Goal: Task Accomplishment & Management: Complete application form

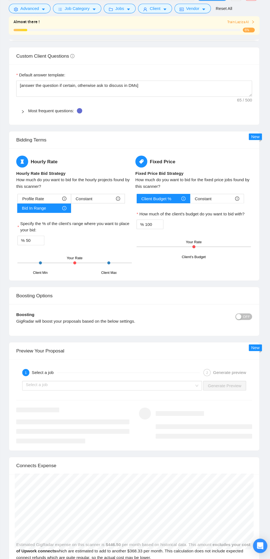
scroll to position [1173, 0]
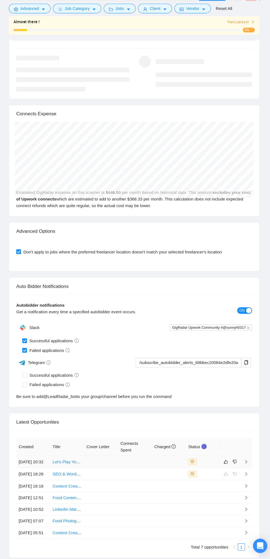
click at [116, 473] on td at bounding box center [110, 468] width 31 height 11
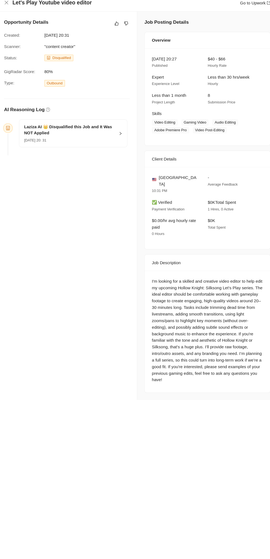
scroll to position [1173, 0]
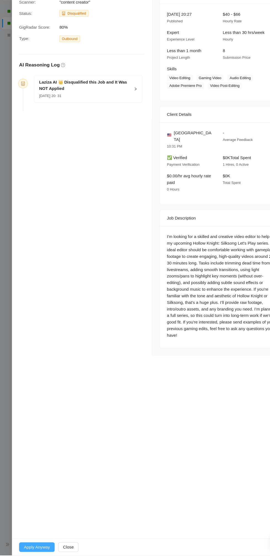
click at [32, 555] on button "Apply Anyway" at bounding box center [34, 550] width 33 height 9
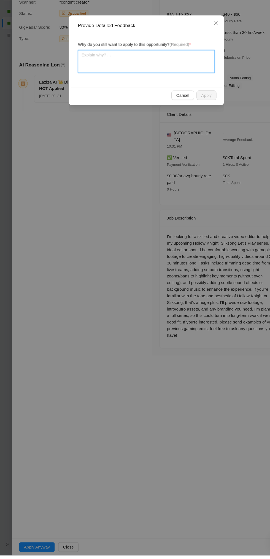
click at [147, 109] on textarea at bounding box center [135, 103] width 126 height 21
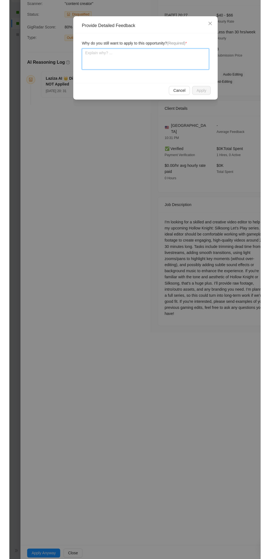
scroll to position [1174, 0]
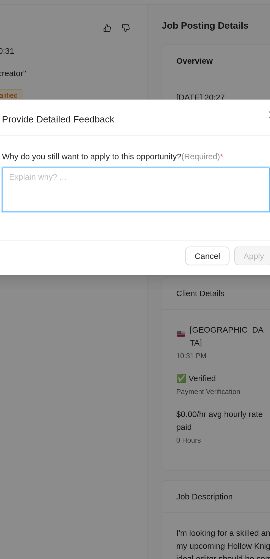
type textarea "I"
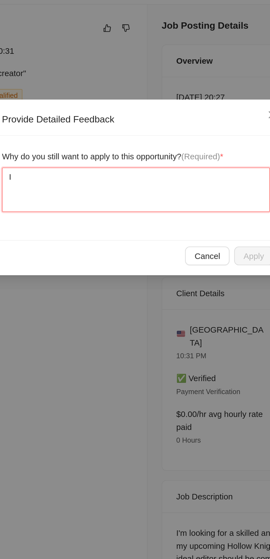
type textarea "I"
type textarea "I d"
type textarea "I do"
type textarea "I do h"
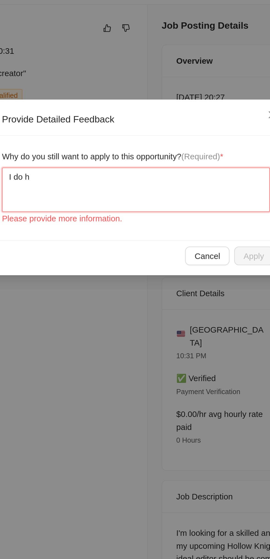
type textarea "I do ha"
type textarea "I do hav"
type textarea "I do have"
type textarea "I do have e"
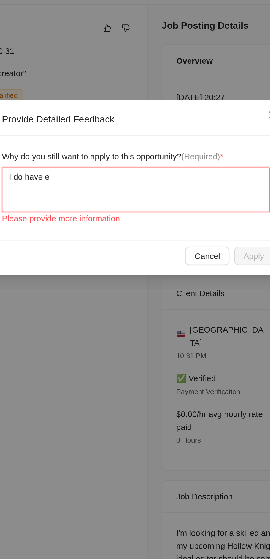
type textarea "I do have ex"
type textarea "I do have exw"
type textarea "I do have exwp"
type textarea "I do have experience"
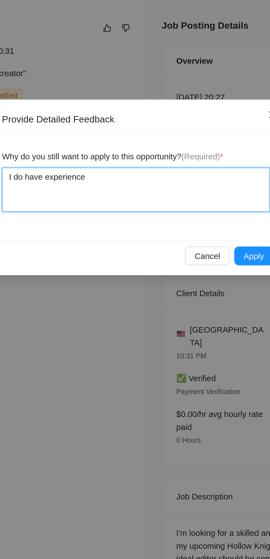
type textarea "I do have experience i"
type textarea "I do have experience in"
type textarea "I do have experience in v"
type textarea "I do have experience in vi"
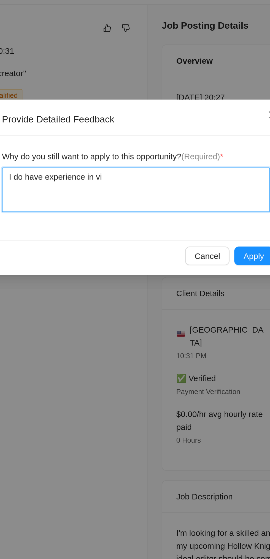
type textarea "I do have experience in vid"
type textarea "I do have experience in vide"
type textarea "I do have experience in video"
type textarea "I do have experience in video g"
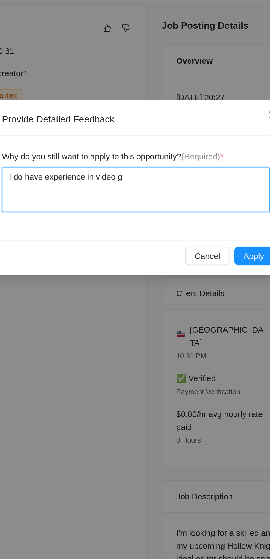
type textarea "I do have experience in video ga"
type textarea "I do have experience in video gam"
type textarea "I do have experience in video game"
type textarea "I do have experience in video game f"
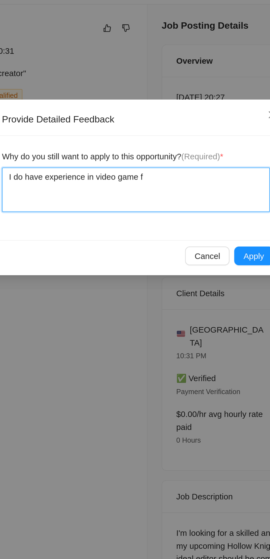
type textarea "I do have experience in video game fo"
type textarea "I do have experience in video game foo"
type textarea "I do have experience in video game foot"
type textarea "I do have experience in video game foota"
type textarea "I do have experience in video game footag"
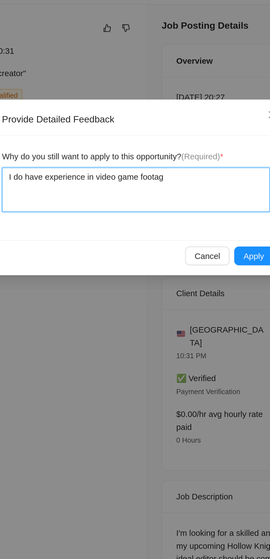
type textarea "I do have experience in video game footage"
type textarea "I do have experience in video game footage e"
type textarea "I do have experience in video game footage ed"
type textarea "I do have experience in video game footage edi"
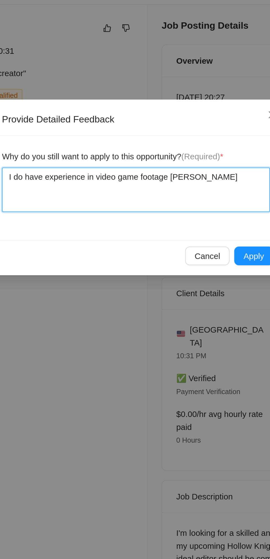
type textarea "I do have experience in video game footage edit"
type textarea "I do have experience in video game footage editi"
type textarea "I do have experience in video game footage editin"
type textarea "I do have experience in video game footage editing"
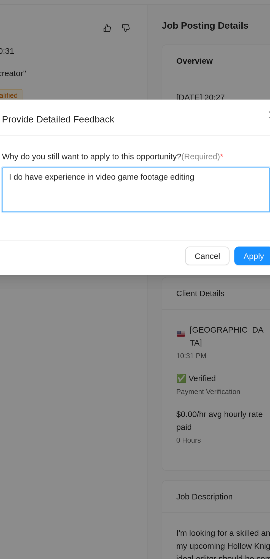
type textarea "I do have experience in video game footage editing"
type textarea "I do have experience in video game footage editing."
type textarea "I do have experience in video game footage editing. I"
type textarea "I do have experience in video game footage editing. It"
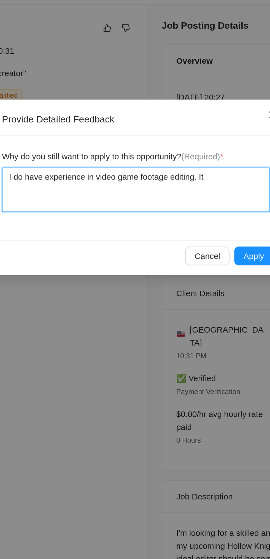
type textarea "I do have experience in video game footage editing. Its"
type textarea "I do have experience in video game footage editing. Its j"
type textarea "I do have experience in video game footage editing. Its ju"
type textarea "I do have experience in video game footage editing. Its jus"
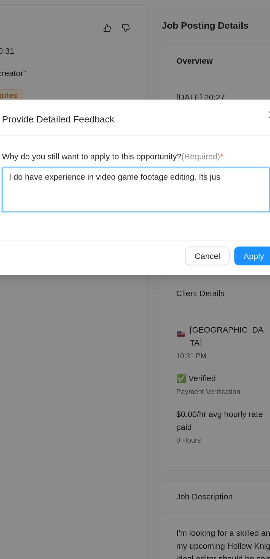
type textarea "I do have experience in video game footage editing. Its just"
type textarea "I do have experience in video game footage editing. Its just n"
type textarea "I do have experience in video game footage editing. Its just no"
type textarea "I do have experience in video game footage editing. Its just not"
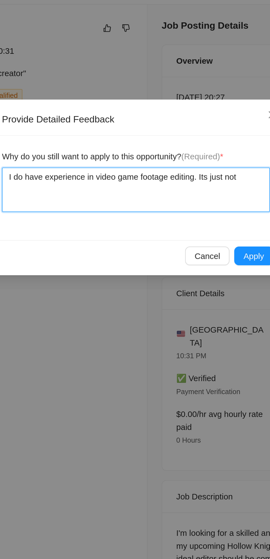
type textarea "I do have experience in video game footage editing. Its just not"
type textarea "I do have experience in video game footage editing. Its just not i"
type textarea "I do have experience in video game footage editing. Its just not in"
type textarea "I do have experience in video game footage editing. Its just not in m"
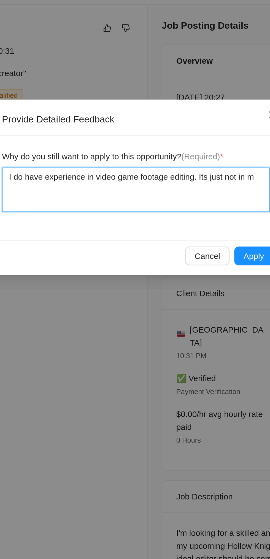
type textarea "I do have experience in video game footage editing. Its just not in my"
type textarea "I do have experience in video game footage editing. Its just not in my ("
type textarea "I do have experience in video game footage editing. Its just not in my (S"
type textarea "I do have experience in video game footage editing. Its just not in my (Su"
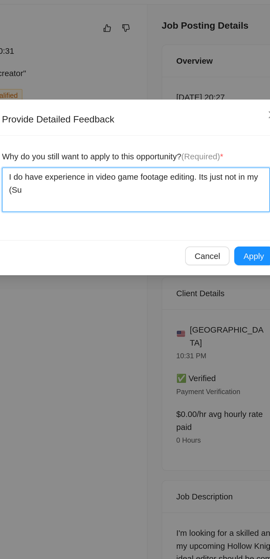
type textarea "I do have experience in video game footage editing. Its just not in my (Sun"
type textarea "I do have experience in video game footage editing. Its just not in my (Sunn"
type textarea "I do have experience in video game footage editing. Its just not in my (Sunny"
type textarea "I do have experience in video game footage editing. Its just not in my (Sunny H"
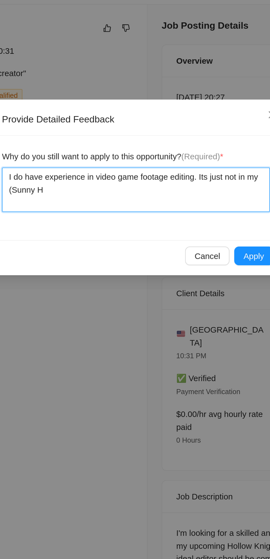
type textarea "I do have experience in video game footage editing. Its just not in my (Sunny Ha"
type textarea "I do have experience in video game footage editing. Its just not in my (Sunny H…"
click at [163, 105] on textarea "I do have experience in video game footage editing. Its just not in my (Sunny H…" at bounding box center [135, 103] width 126 height 21
type textarea "I do have experience in video game footage editing. Its just not in my (Sunny H…"
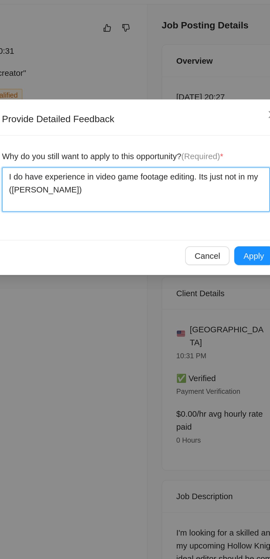
type textarea "I do have experience in video game footage editing. Its just not in my (Sunny H…"
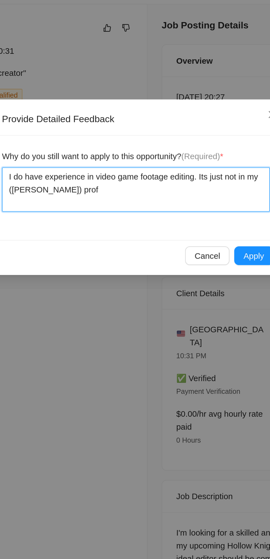
type textarea "I do have experience in video game footage editing. Its just not in my (Sunny H…"
click at [76, 98] on textarea "I do have experience in video game footage editing. Its just not in my (Sunny H…" at bounding box center [135, 103] width 126 height 21
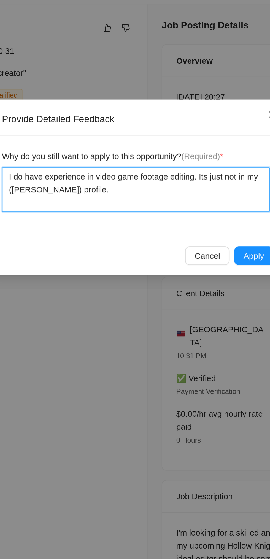
type textarea "I do have experience in video game footage editing. Its just not in my (Sunny H…"
type textarea "I ( do have experience in video game footage editing. Its just not in my (Sunny…"
type textarea "I (S do have experience in video game footage editing. Its just not in my (Sunn…"
type textarea "I (Su do have experience in video game footage editing. Its just not in my (Sun…"
type textarea "I (Sun do have experience in video game footage editing. Its just not in my (Su…"
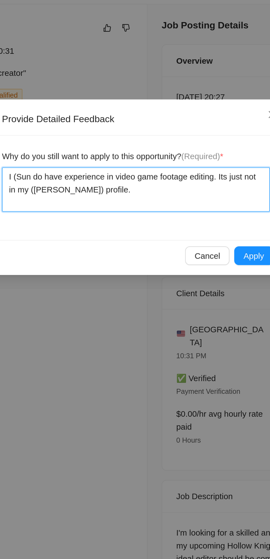
type textarea "I (Sunn do have experience in video game footage editing. Its just not in my (S…"
type textarea "I (Sunny do have experience in video game footage editing. Its just not in my (…"
type textarea "I (Sunny H do have experience in video game footage editing. Its just not in my…"
type textarea "I (Sunny Ha do have experience in video game footage editing. Its just not in m…"
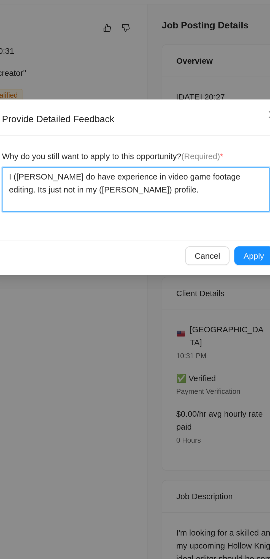
type textarea "I (Sunny Har do have experience in video game footage editing. Its just not in …"
type textarea "I (Sunny Hari do have experience in video game footage editing. Its just not in…"
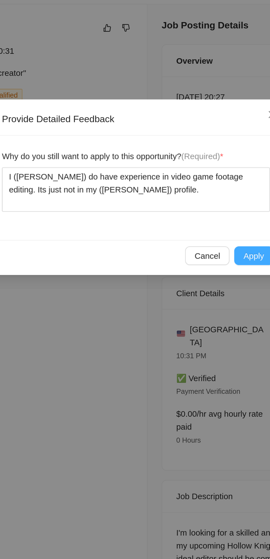
click at [190, 136] on span "Apply" at bounding box center [191, 134] width 10 height 6
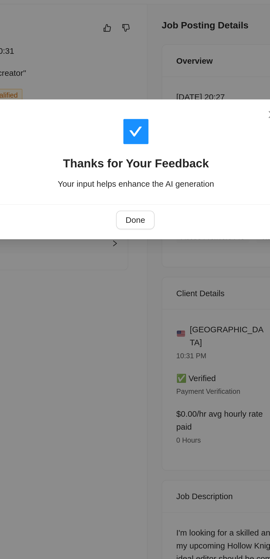
click at [131, 109] on div "Thanks for Your Feedback Your input helps enhance the AI generation" at bounding box center [134, 86] width 139 height 47
click at [136, 121] on button "Done" at bounding box center [135, 117] width 18 height 9
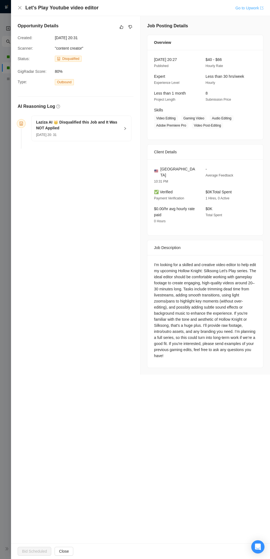
click at [263, 9] on icon "export" at bounding box center [261, 7] width 3 height 3
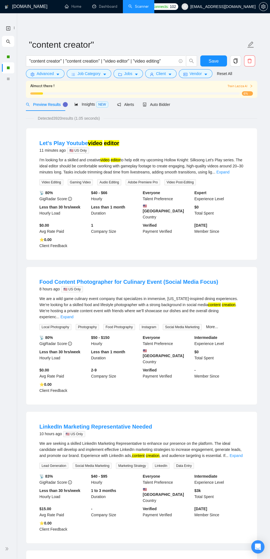
click at [163, 118] on div "Detected 3920 results (1.05 seconds)" at bounding box center [141, 118] width 231 height 6
click at [159, 104] on span "Auto Bidder" at bounding box center [156, 104] width 27 height 4
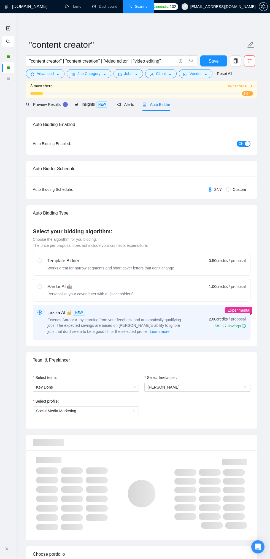
checkbox input "true"
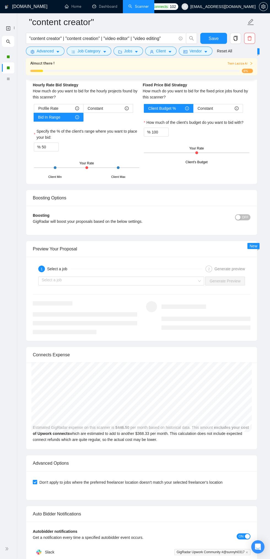
scroll to position [1131, 0]
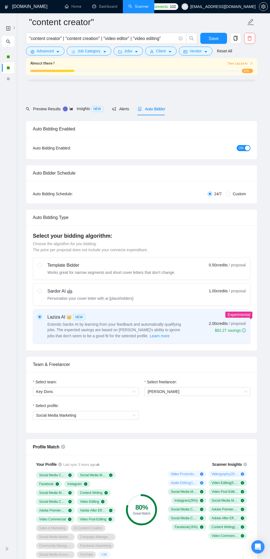
scroll to position [1131, 0]
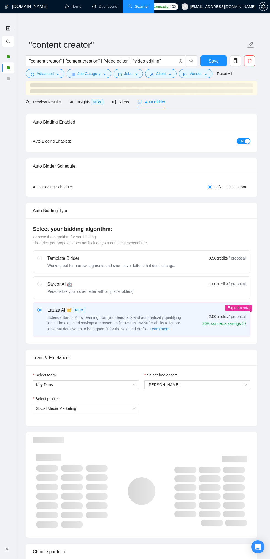
checkbox input "true"
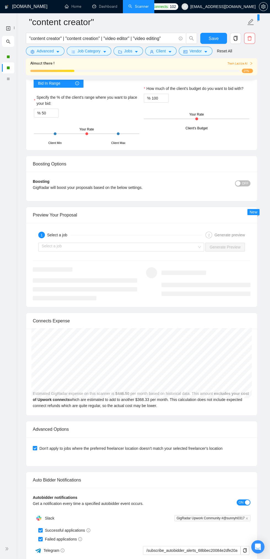
scroll to position [1213, 0]
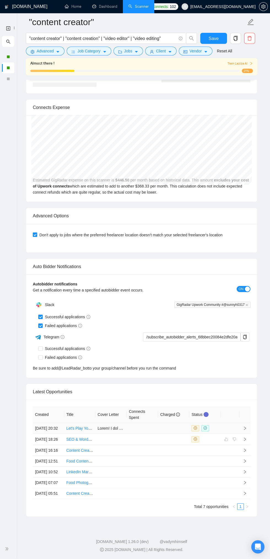
click at [147, 431] on td at bounding box center [142, 428] width 31 height 11
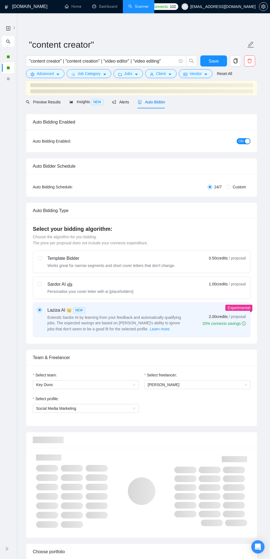
checkbox input "true"
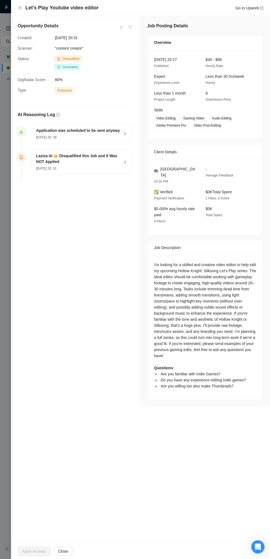
scroll to position [345, 0]
click at [63, 548] on span "Close" at bounding box center [63, 551] width 10 height 6
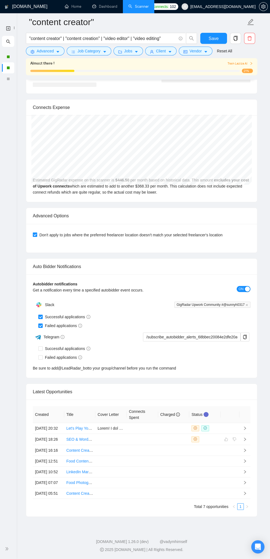
scroll to position [1213, 0]
click at [206, 429] on icon "check-circle" at bounding box center [205, 427] width 3 height 3
